Goal: Task Accomplishment & Management: Use online tool/utility

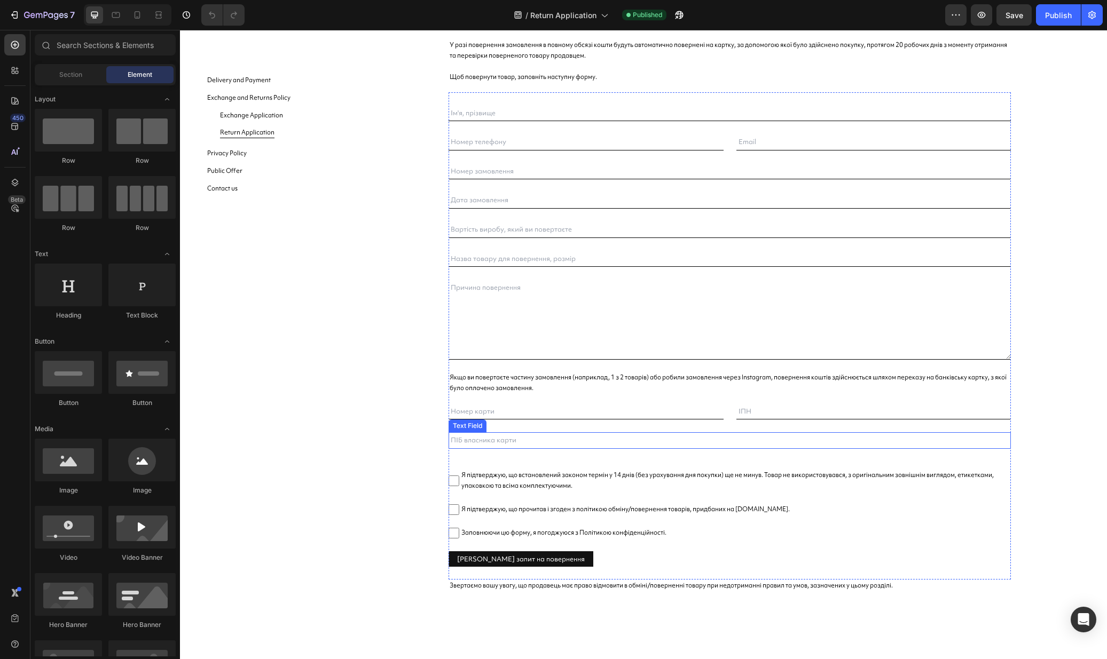
scroll to position [140, 0]
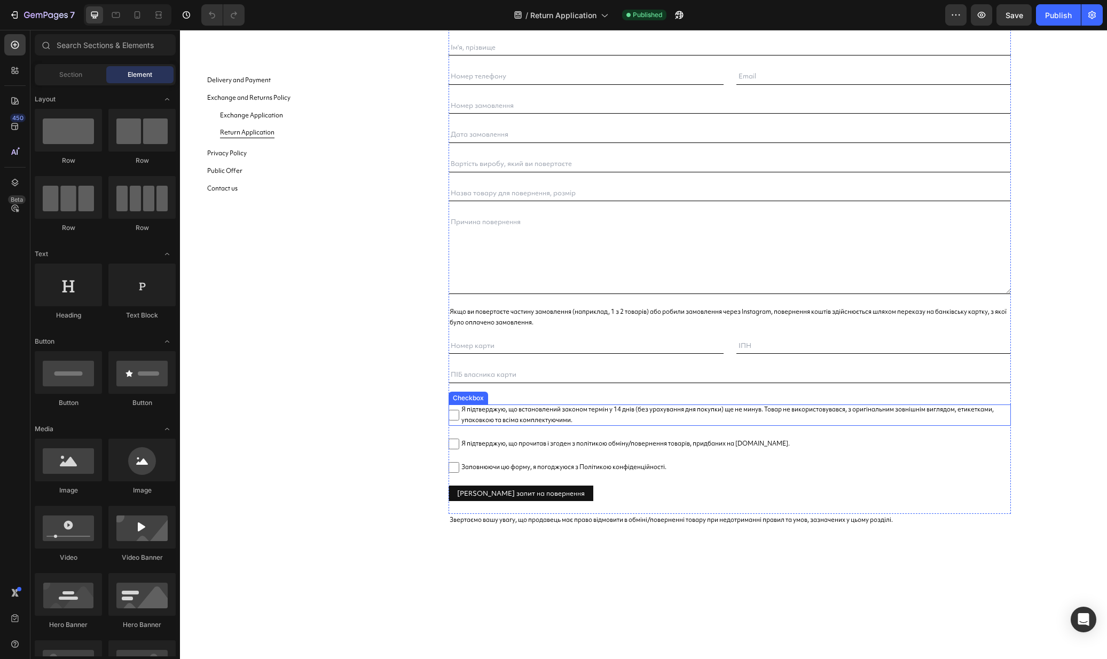
click at [521, 421] on span "Я підтверджую, що встановлений законом термін у 14 днів (без урахування дня пок…" at bounding box center [735, 415] width 552 height 21
click at [459, 421] on input "Я підтверджую, що встановлений законом термін у 14 днів (без урахування дня пок…" at bounding box center [453, 415] width 11 height 11
checkbox input "false"
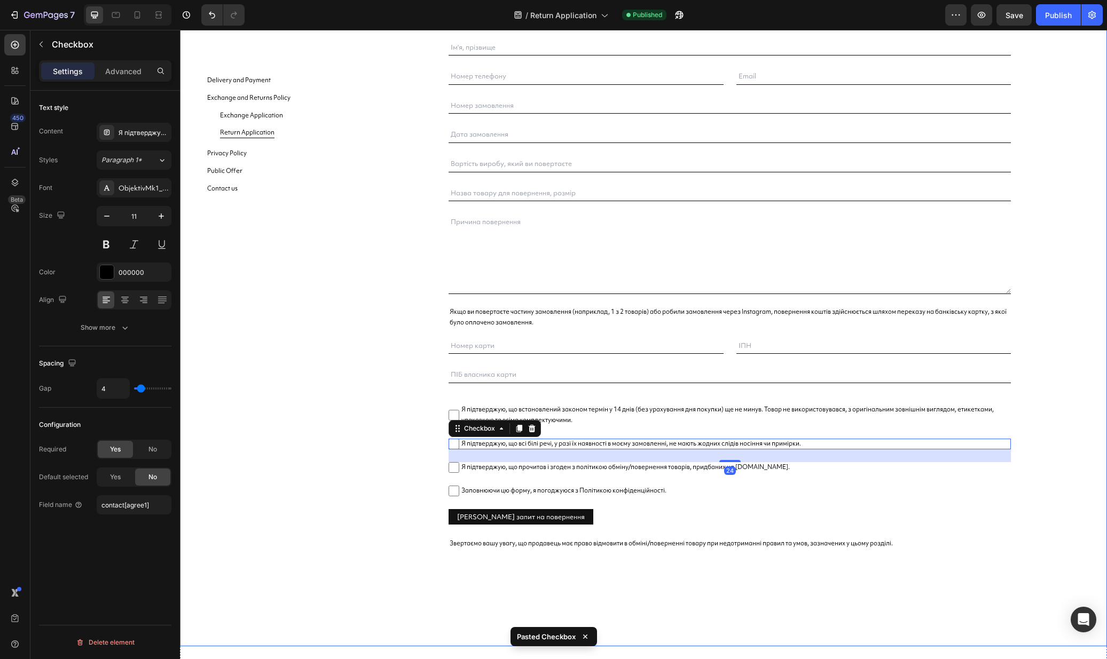
click at [1058, 448] on div "запит на повернення Text [PERSON_NAME] У разі повернення замовлення в повному о…" at bounding box center [729, 301] width 703 height 692
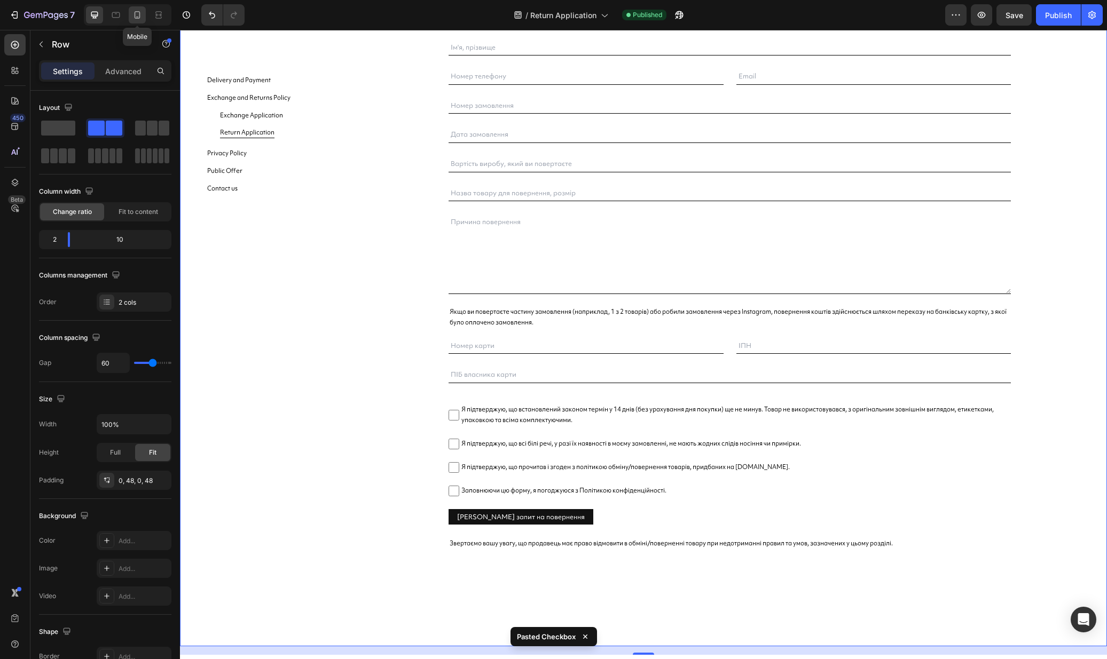
click at [133, 20] on icon at bounding box center [137, 15] width 11 height 11
type input "0"
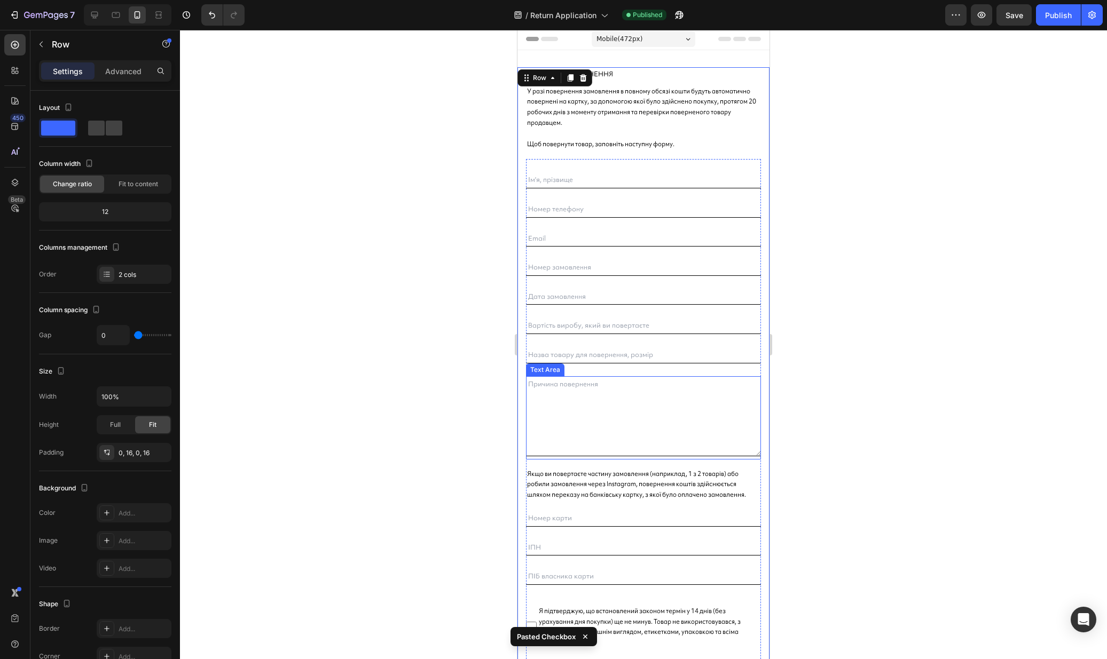
scroll to position [309, 0]
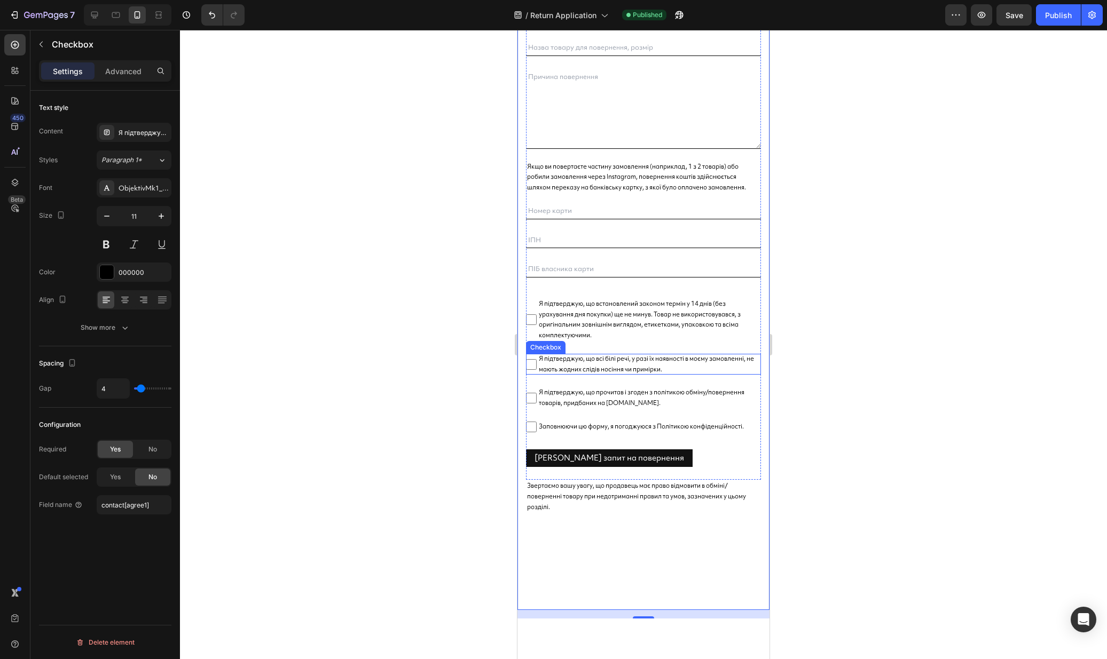
click at [647, 361] on span "Я підтверджую, що всі білі речі, у разі їх наявності в моєму замовленні, не маю…" at bounding box center [649, 364] width 224 height 21
click at [537, 361] on input "Я підтверджую, що всі білі речі, у разі їх наявності в моєму замовленні, не маю…" at bounding box center [531, 364] width 11 height 11
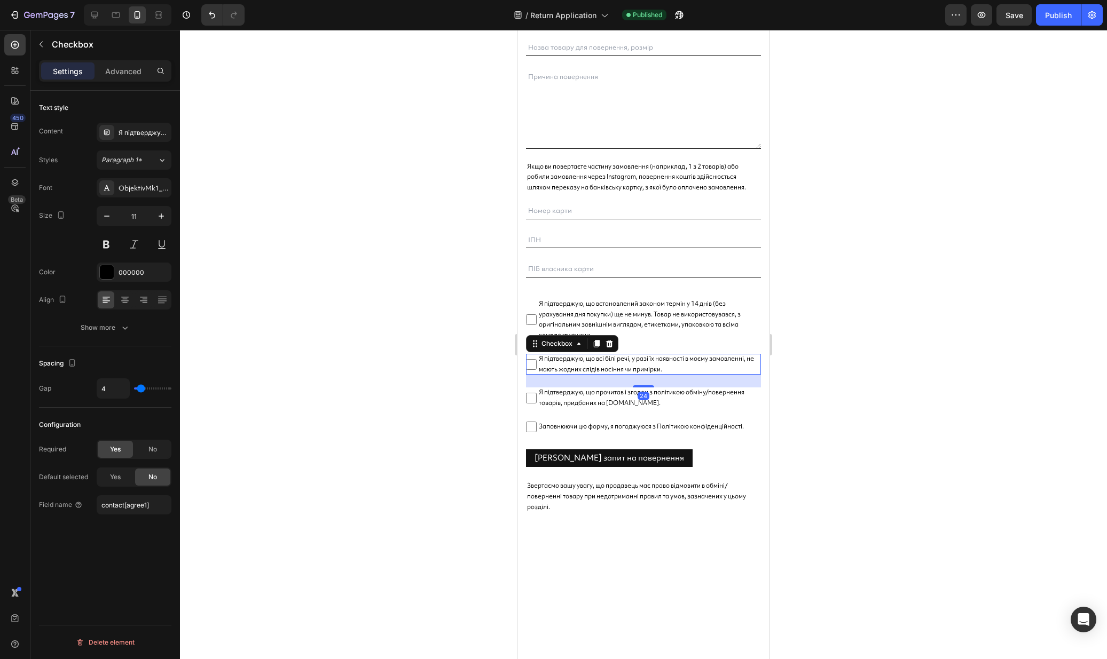
click at [647, 361] on span "Я підтверджую, що всі білі речі, у разі їх наявності в моєму замовленні, не маю…" at bounding box center [649, 364] width 224 height 21
click at [537, 361] on input "Я підтверджую, що всі білі речі, у разі їх наявності в моєму замовленні, не маю…" at bounding box center [531, 364] width 11 height 11
click at [547, 369] on span "Я підтверджую, що всі білі речі, у разі їх наявності в моєму замовленні, не маю…" at bounding box center [649, 364] width 224 height 21
click at [537, 369] on input "Я підтверджую, що всі білі речі, у разі їх наявності в моєму замовленні, не маю…" at bounding box center [531, 364] width 11 height 11
click at [547, 369] on span "Я підтверджую, що всі білі речі, у разі їх наявності в моєму замовленні, не маю…" at bounding box center [649, 364] width 224 height 21
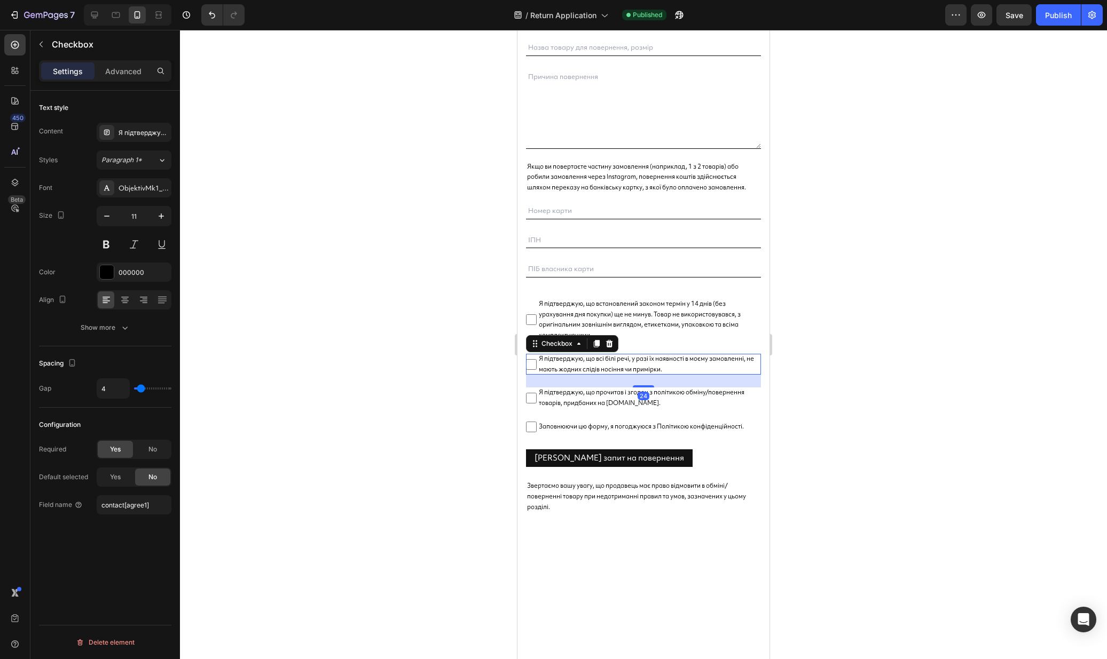
click at [537, 369] on input "Я підтверджую, що всі білі речі, у разі їх наявності в моєму замовленні, не маю…" at bounding box center [531, 364] width 11 height 11
checkbox input "false"
click at [123, 125] on div "Я підтверджую, що всі білі речі, у разі їх наявності в моєму замовленні, не маю…" at bounding box center [134, 132] width 75 height 19
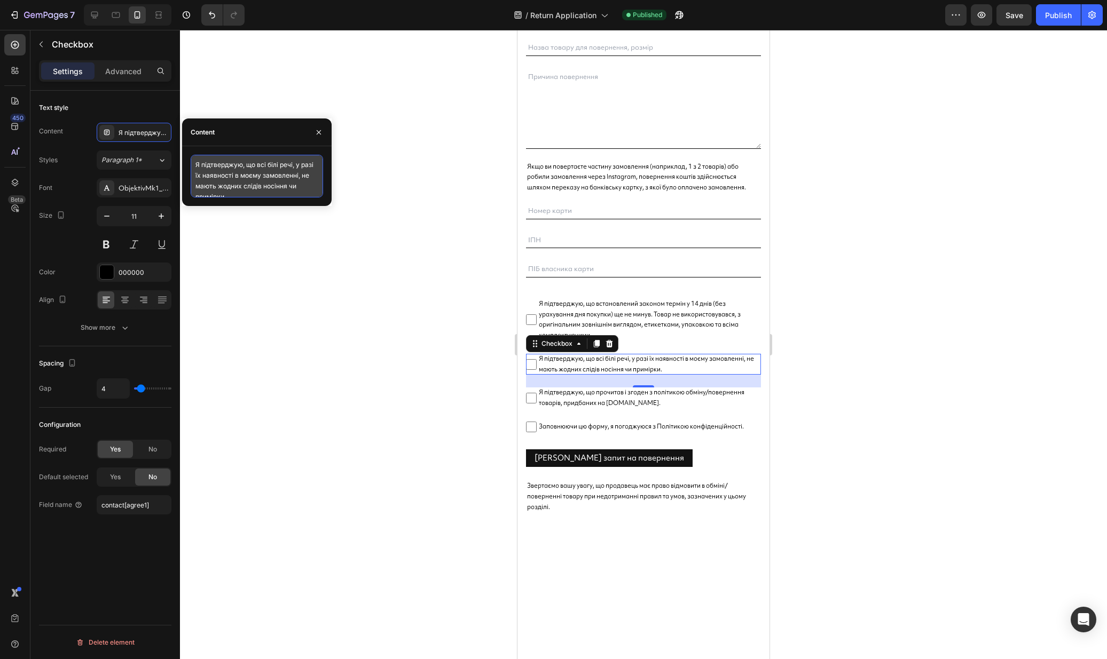
click at [275, 175] on textarea "Я підтверджую, що всі білі речі, у разі їх наявності в моєму замовленні, не маю…" at bounding box center [257, 176] width 132 height 43
click at [246, 180] on textarea "Я підтверджую, що всі білі речі, у разі їх наявності в моєму замовленні, не маю…" at bounding box center [257, 176] width 132 height 43
type textarea "Я підтверджую, що всі білі речі, у разі їх наявності в моєму замовленні, не маю…"
click at [812, 310] on div at bounding box center [643, 344] width 927 height 629
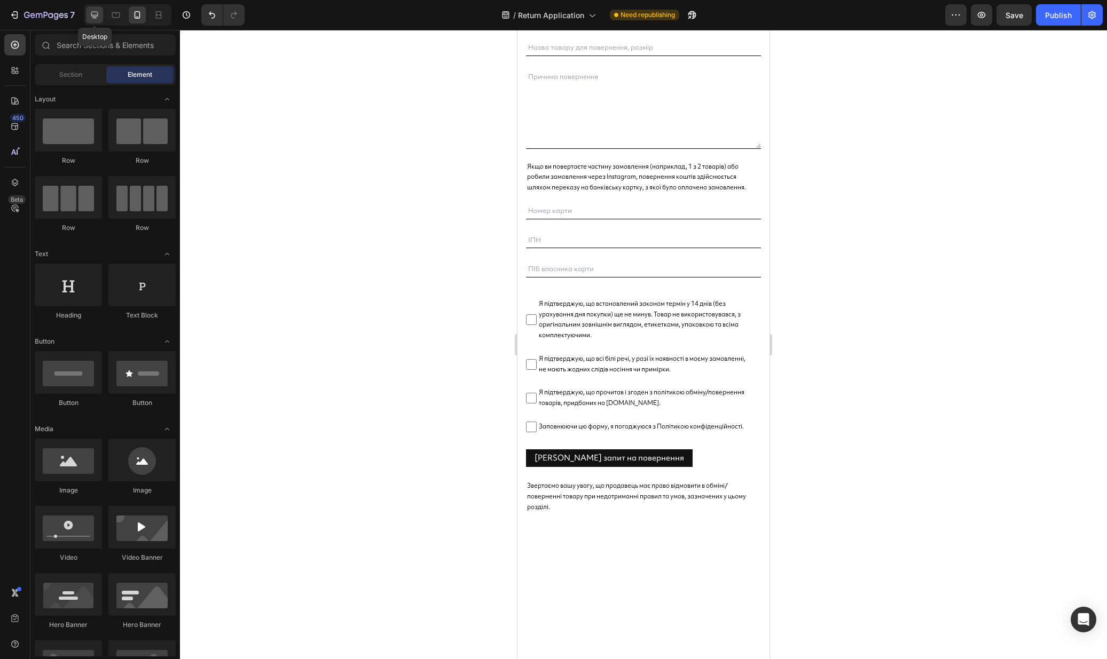
click at [92, 18] on icon at bounding box center [94, 15] width 11 height 11
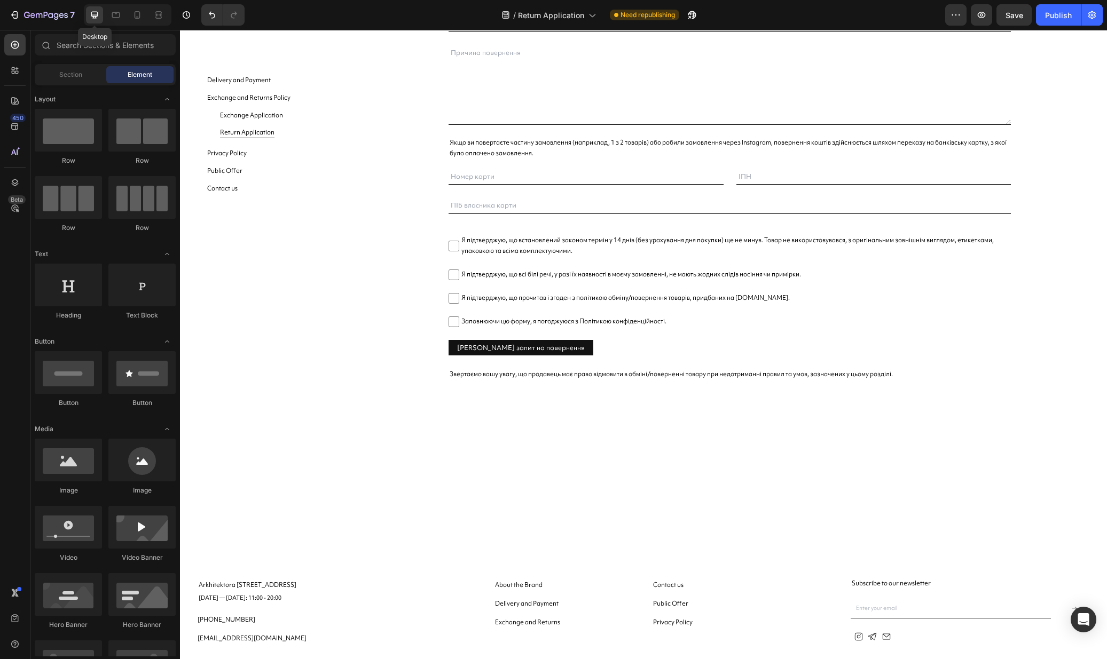
scroll to position [288, 0]
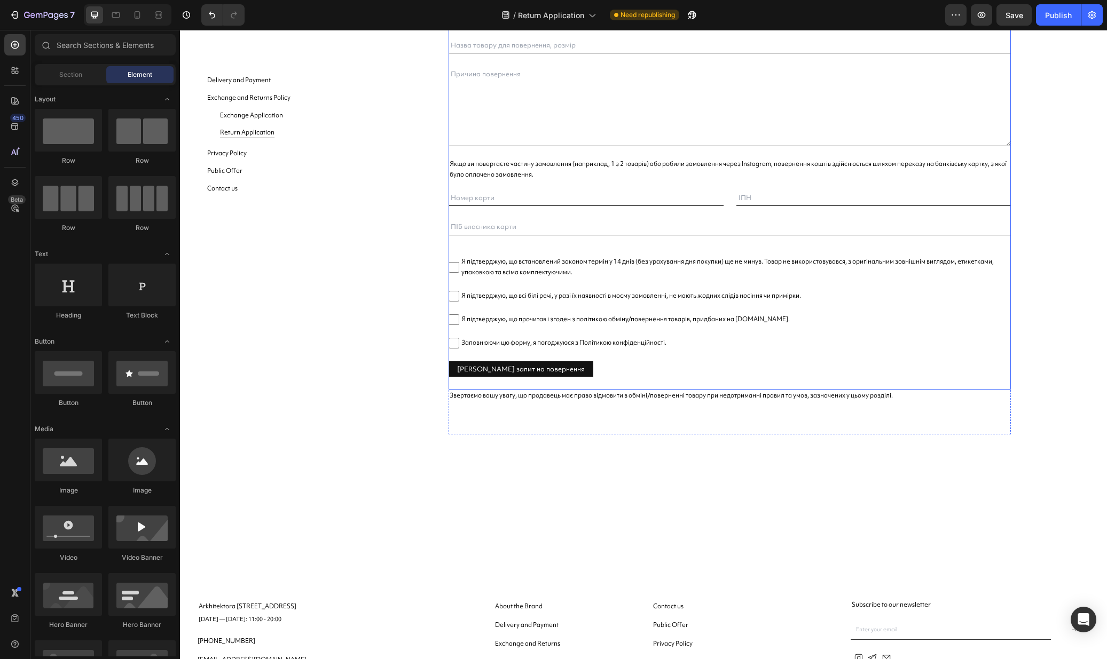
click at [523, 262] on span "Я підтверджую, що встановлений законом термін у 14 днів (без урахування дня пок…" at bounding box center [735, 267] width 552 height 21
click at [459, 262] on input "Я підтверджую, що встановлений законом термін у 14 днів (без урахування дня пок…" at bounding box center [453, 267] width 11 height 11
checkbox input "false"
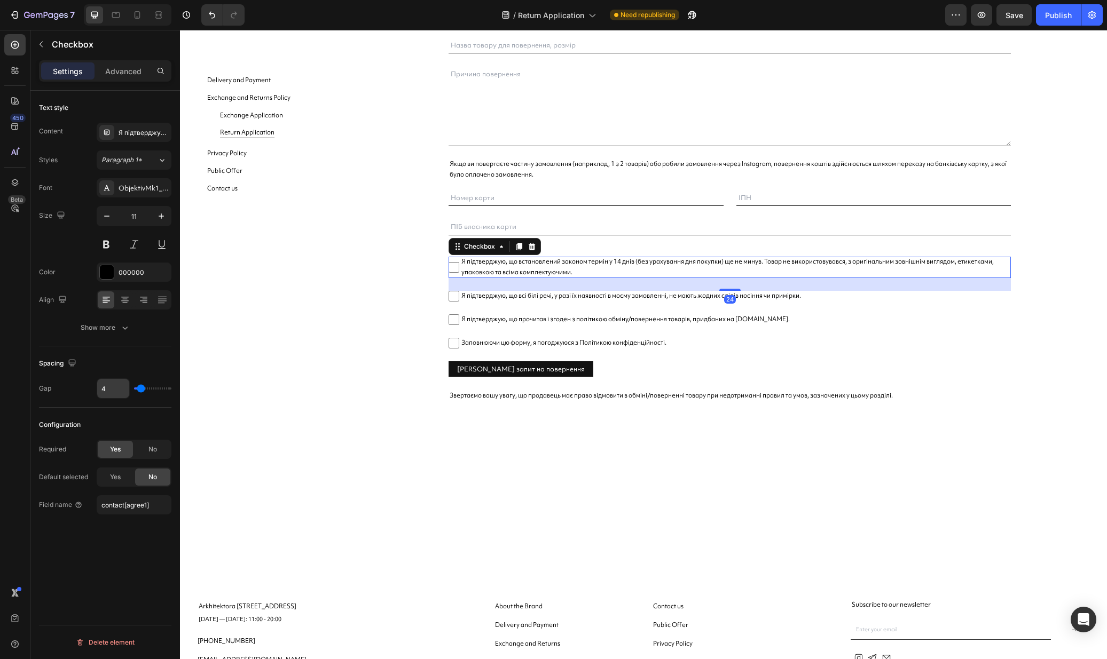
click at [118, 393] on input "4" at bounding box center [113, 388] width 32 height 19
type input "1"
type input "10"
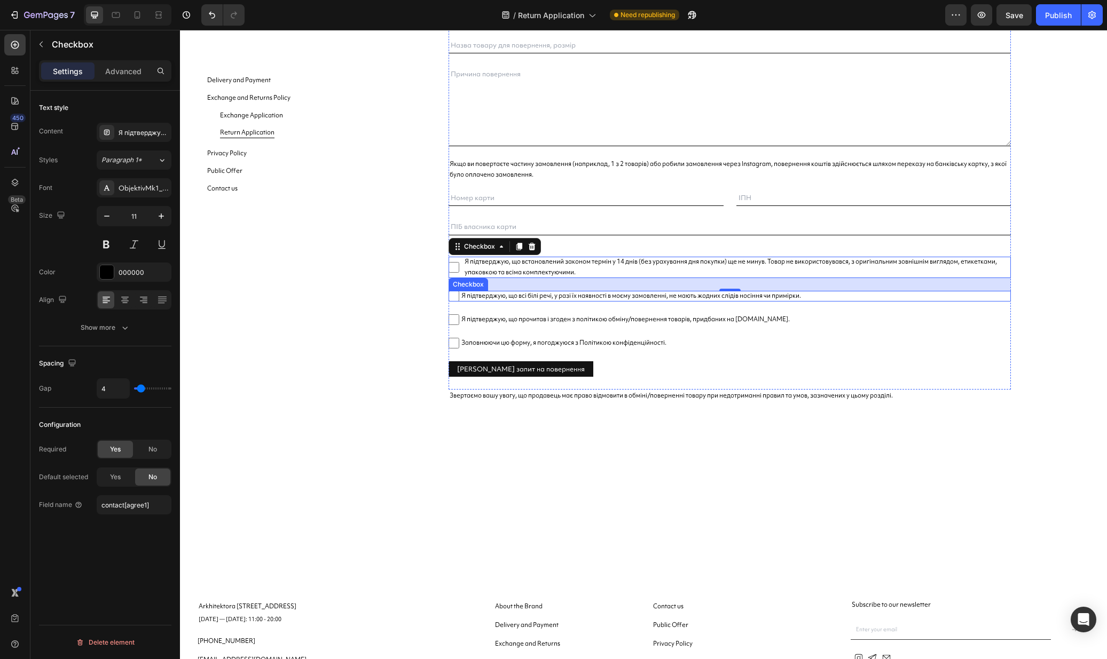
click at [474, 296] on span "Я підтверджую, що всі білі речі, у разі їх наявності в моєму замовленні, не маю…" at bounding box center [735, 296] width 552 height 11
click at [459, 296] on input "Я підтверджую, що всі білі речі, у разі їх наявності в моєму замовленні, не маю…" at bounding box center [453, 296] width 11 height 11
checkbox input "false"
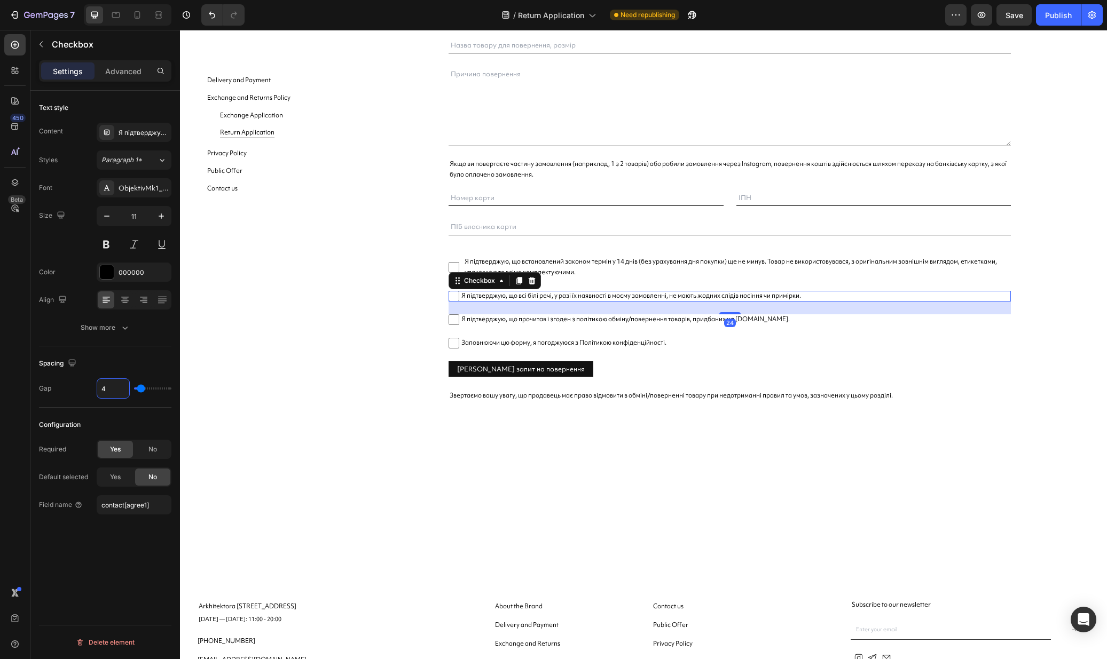
click at [117, 389] on input "4" at bounding box center [113, 388] width 32 height 19
type input "1"
type input "10"
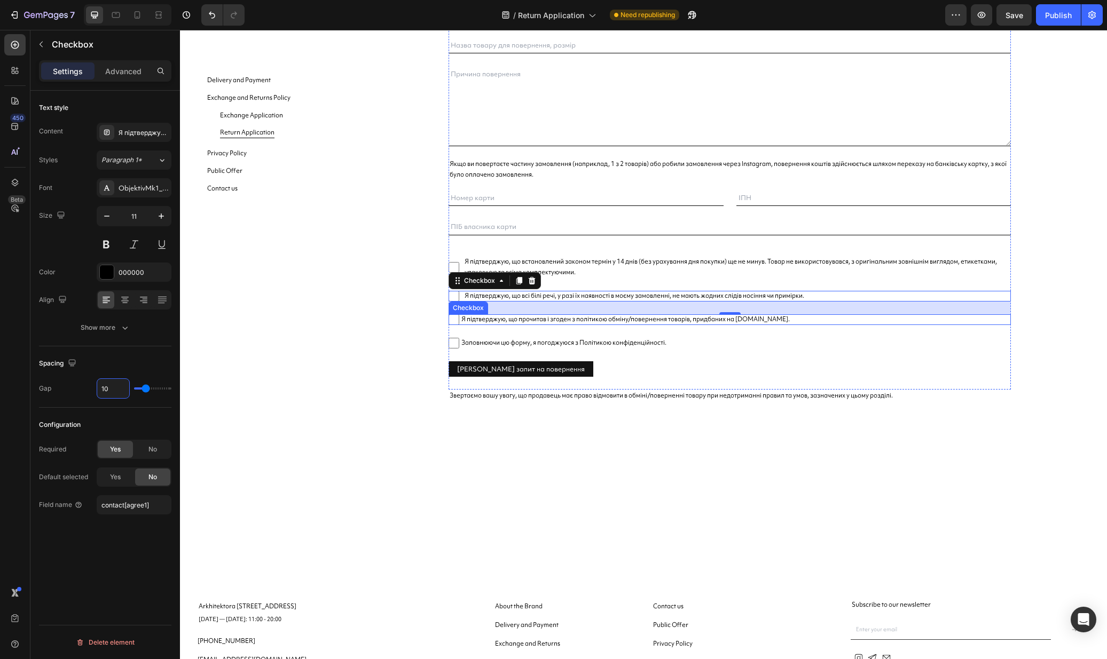
click at [556, 314] on span "Я підтверджую, що прочитав і згоден з політикою обміну/повернення товарів, прид…" at bounding box center [735, 319] width 552 height 11
click at [459, 314] on input "Я підтверджую, що прочитав і згоден з політикою обміну/повернення товарів, прид…" at bounding box center [453, 319] width 11 height 11
checkbox input "false"
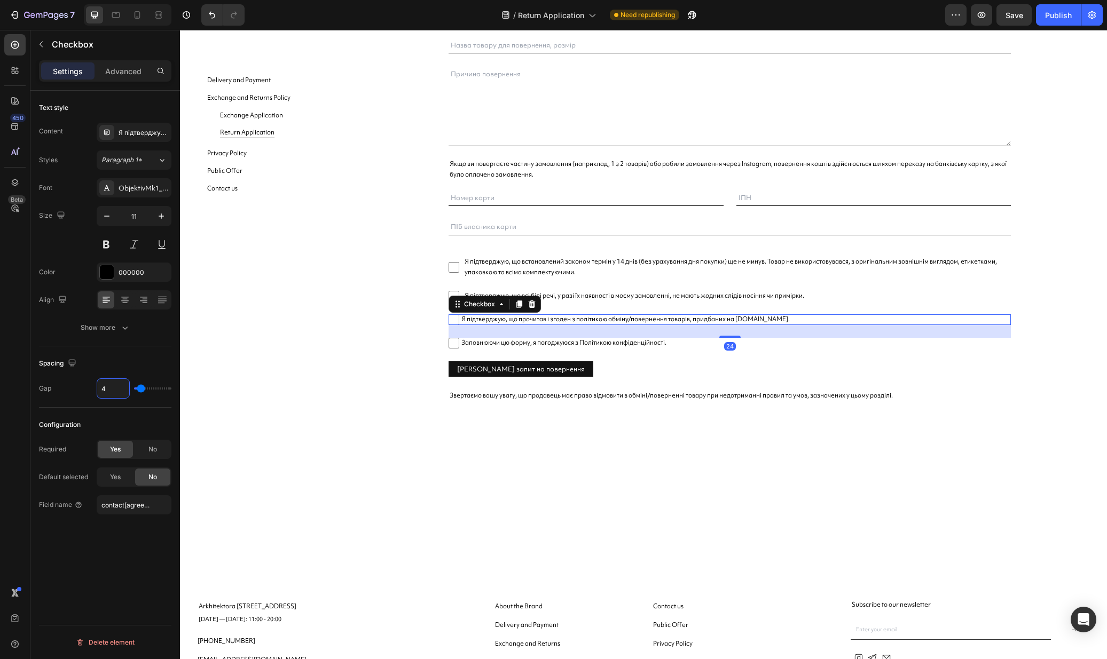
click at [120, 388] on input "4" at bounding box center [113, 388] width 32 height 19
type input "1"
type input "10"
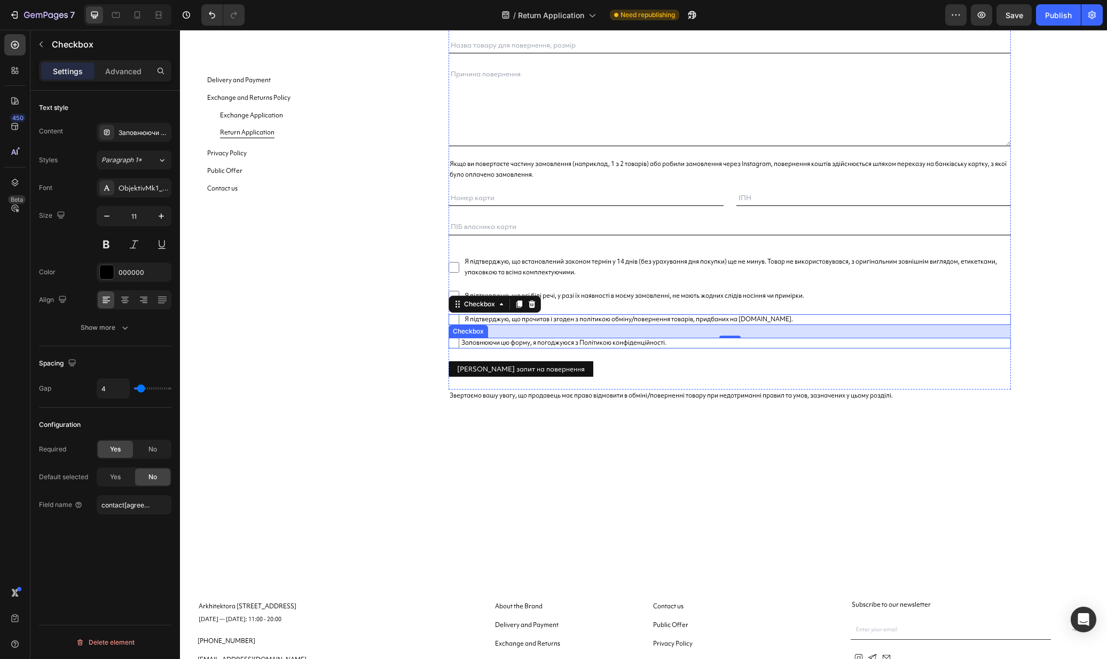
click at [534, 343] on span "Заповнюючи цю форму, я погоджуюся з Політикою конфіденційності." at bounding box center [735, 343] width 552 height 11
click at [459, 343] on input "Заповнюючи цю форму, я погоджуюся з Політикою конфіденційності." at bounding box center [453, 343] width 11 height 11
checkbox input "false"
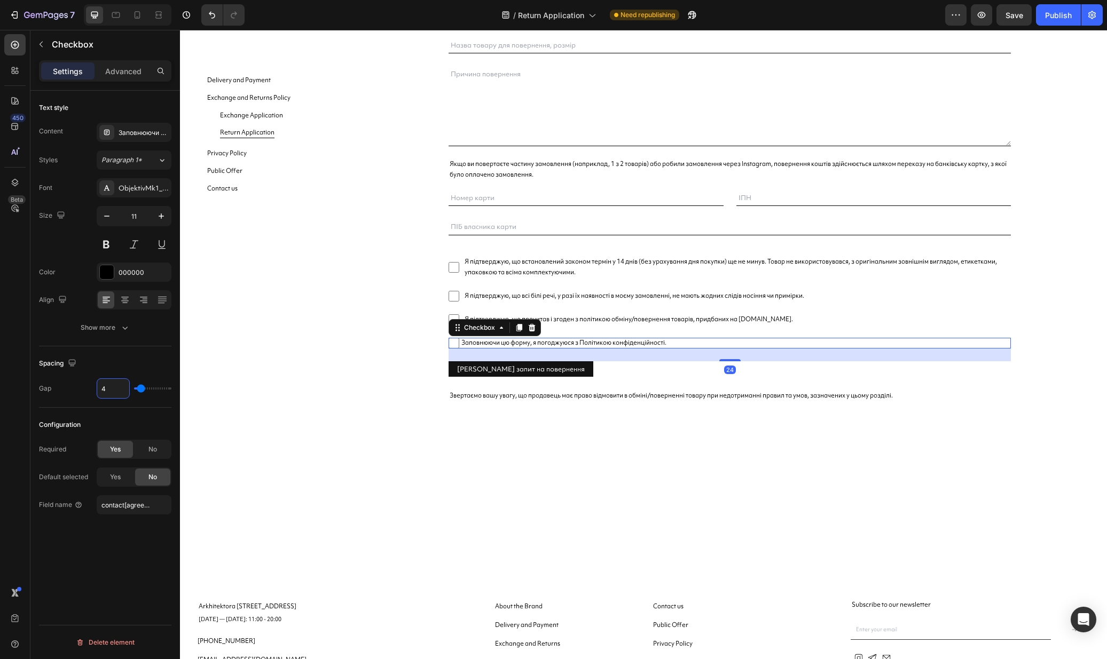
click at [129, 385] on input "4" at bounding box center [113, 388] width 32 height 19
type input "1"
type input "10"
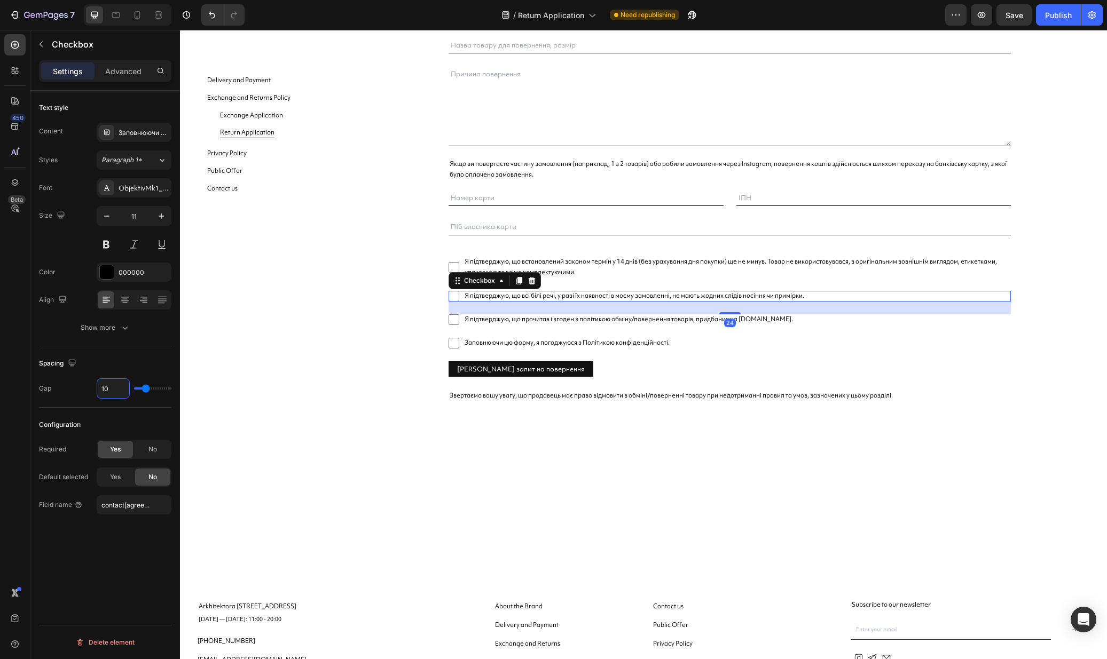
click at [676, 295] on span "Я підтверджую, що всі білі речі, у разі їх наявності в моєму замовленні, не маю…" at bounding box center [735, 296] width 552 height 11
click at [459, 295] on input "Я підтверджую, що всі білі речі, у разі їх наявності в моєму замовленні, не маю…" at bounding box center [453, 296] width 11 height 11
checkbox input "false"
click at [1071, 29] on div "7 Version history / Return Application Need republishing Preview Publish" at bounding box center [553, 15] width 1107 height 30
click at [1070, 16] on div "Publish" at bounding box center [1058, 15] width 27 height 11
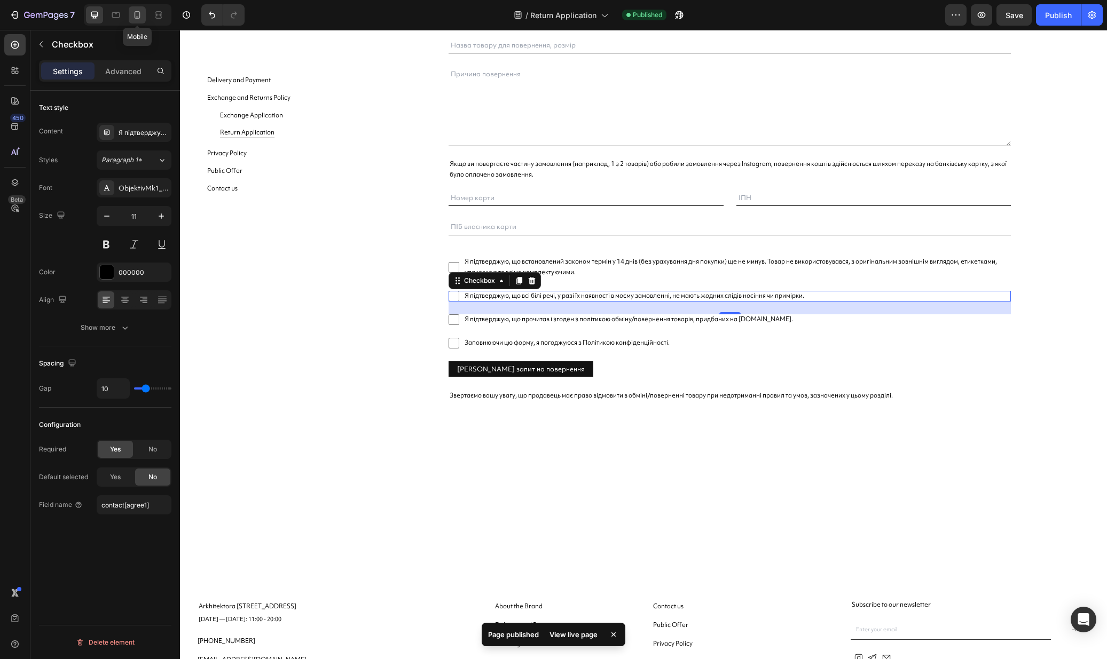
click at [141, 13] on icon at bounding box center [137, 15] width 11 height 11
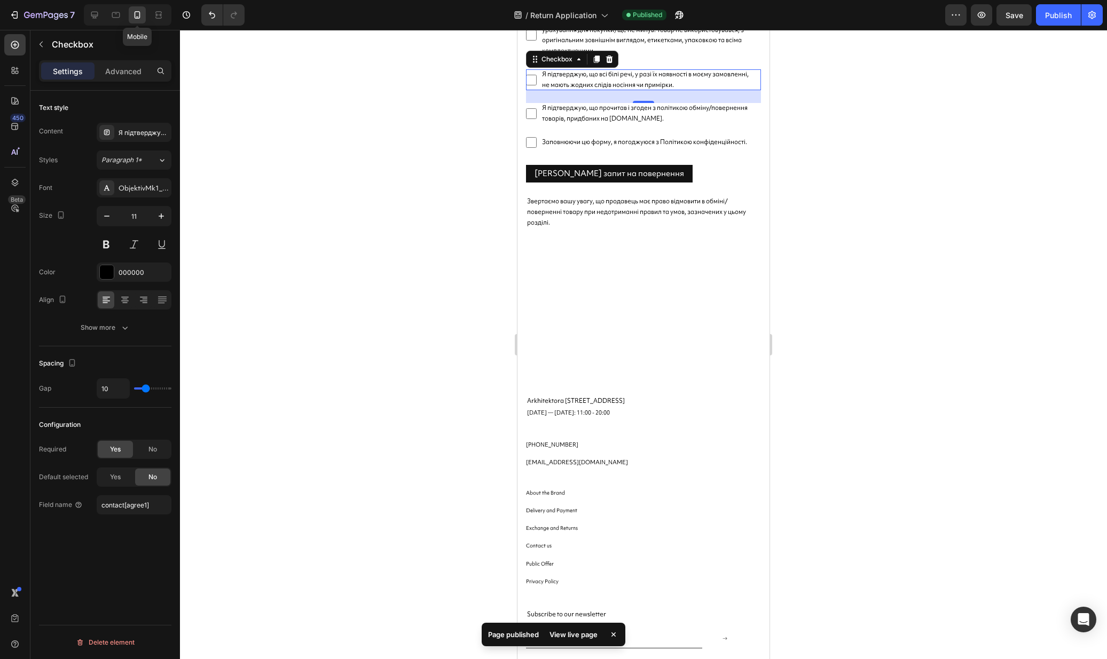
scroll to position [596, 0]
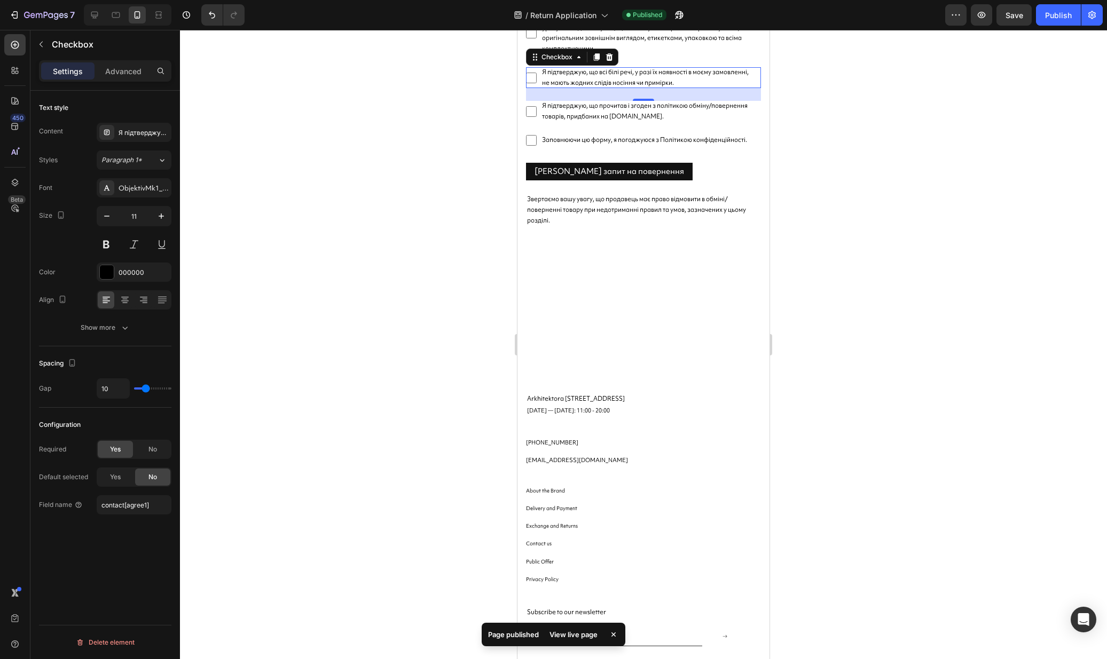
click at [880, 213] on div at bounding box center [643, 344] width 927 height 629
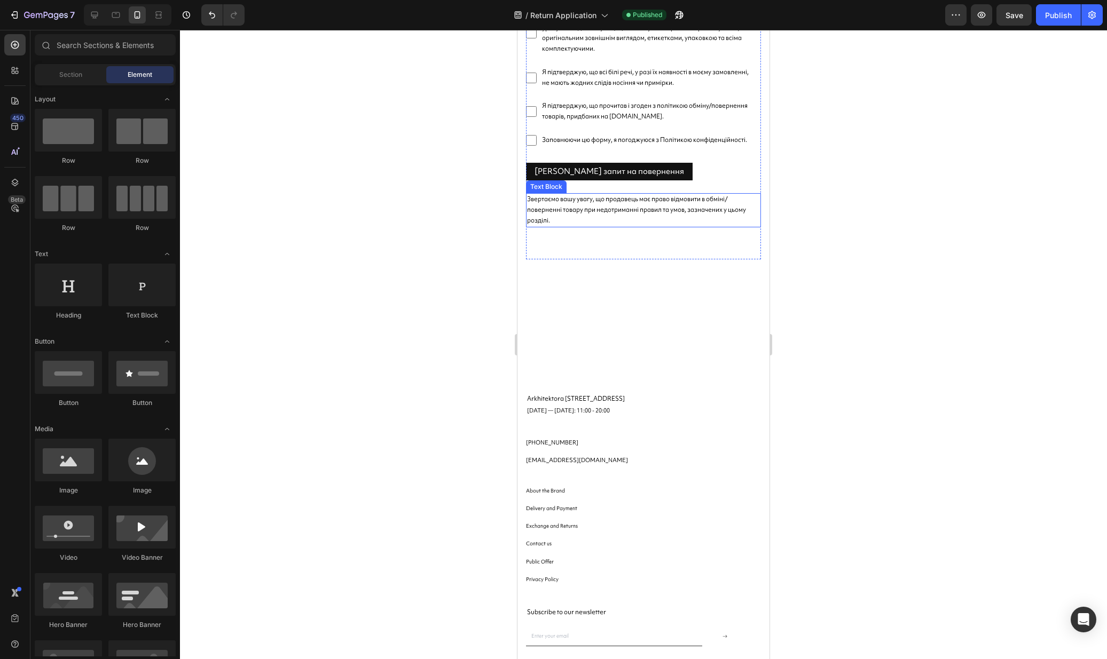
click at [739, 208] on p "Звертаємо вашу увагу, що продавець має право відмовити в обміні/поверненні това…" at bounding box center [643, 209] width 233 height 31
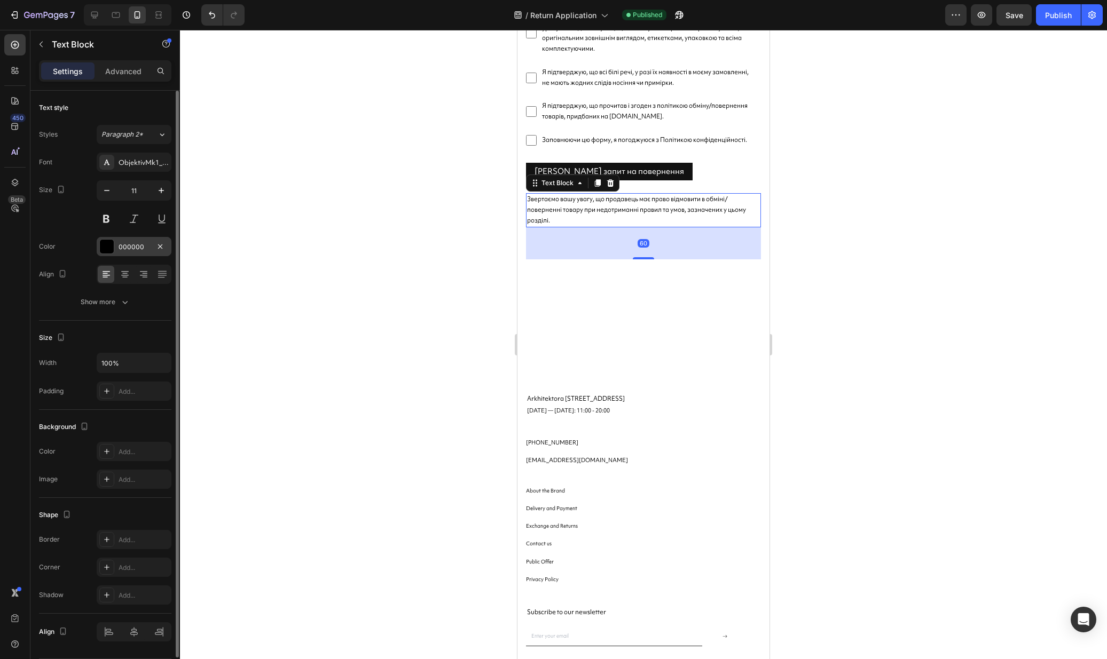
click at [110, 256] on div "000000" at bounding box center [134, 246] width 75 height 19
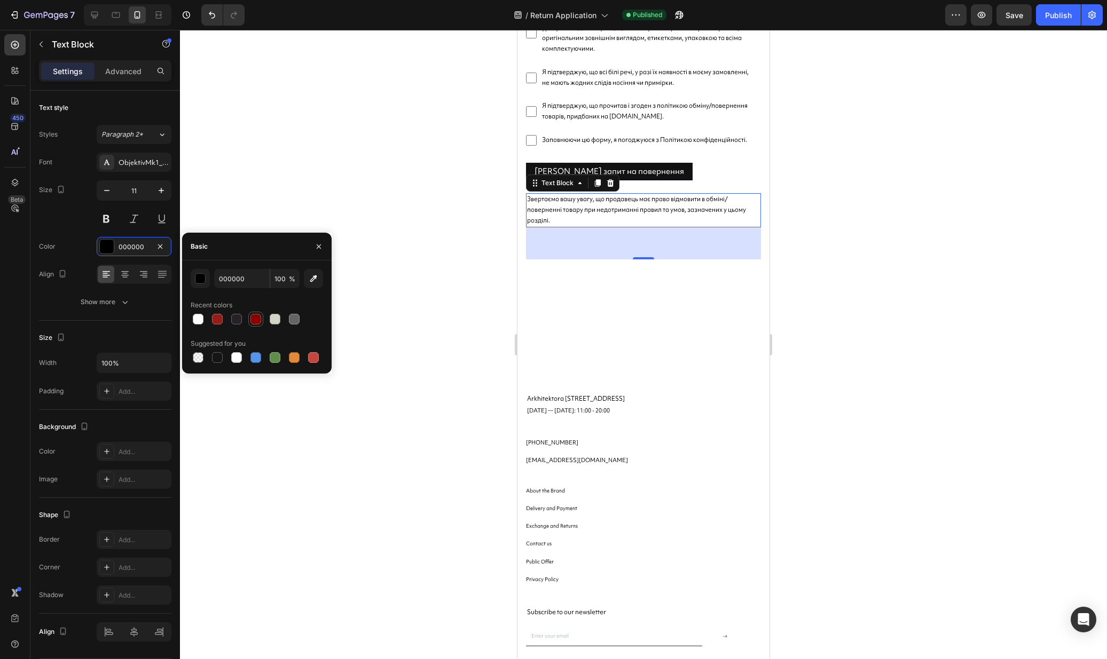
click at [251, 319] on div at bounding box center [255, 319] width 11 height 11
type input "890202"
click at [930, 232] on div at bounding box center [643, 344] width 927 height 629
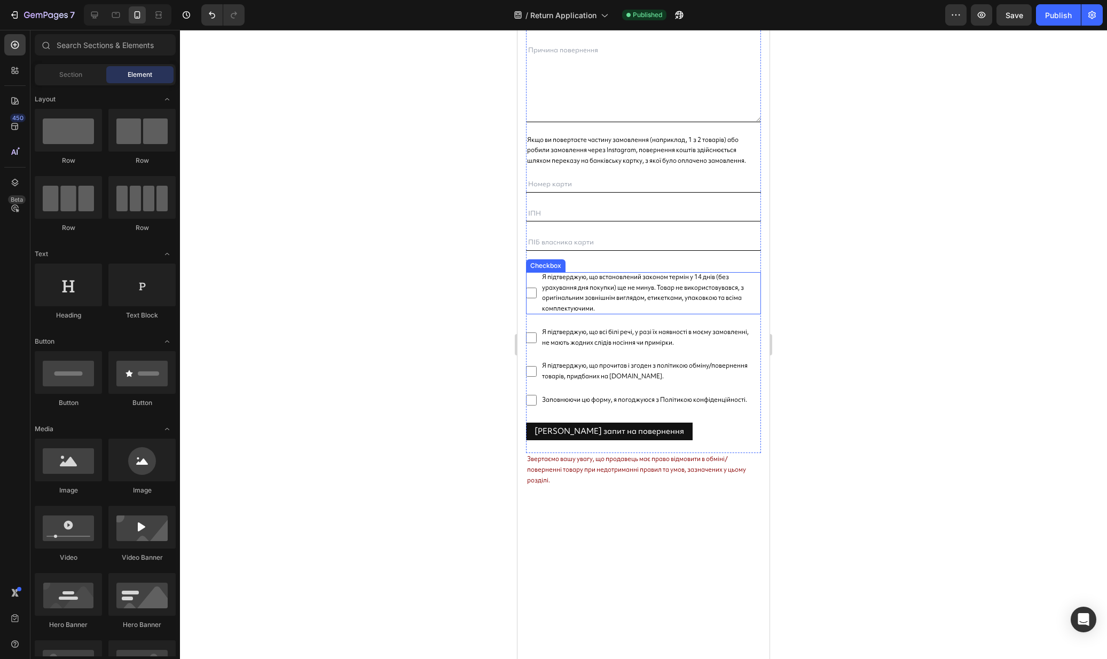
scroll to position [177, 0]
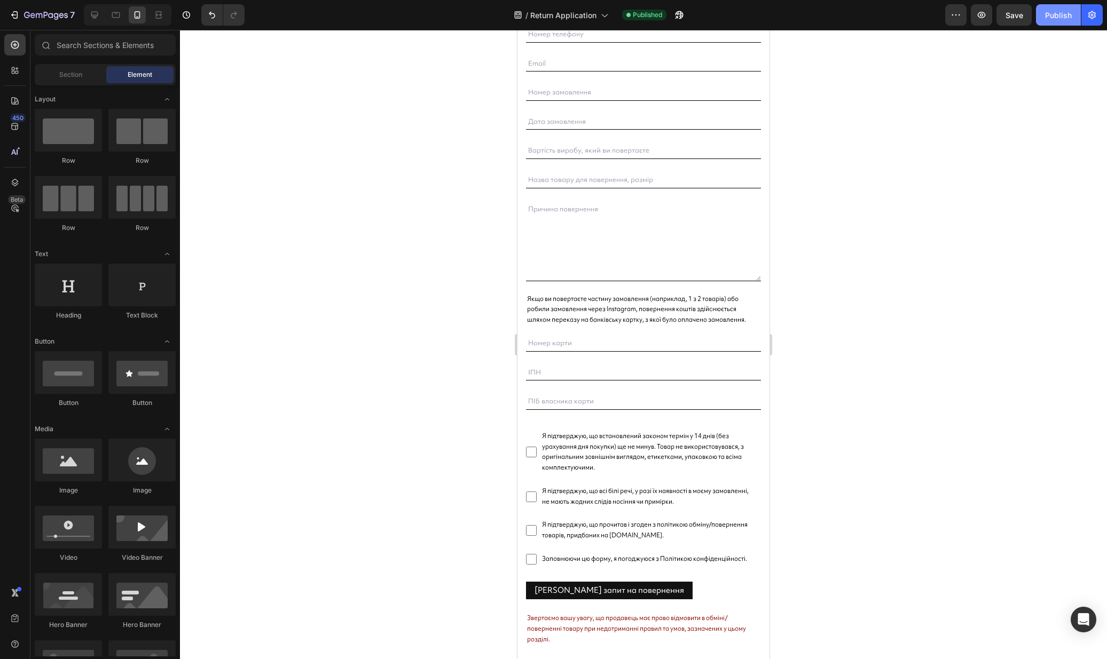
click at [1055, 14] on div "Publish" at bounding box center [1058, 15] width 27 height 11
